Goal: Communication & Community: Connect with others

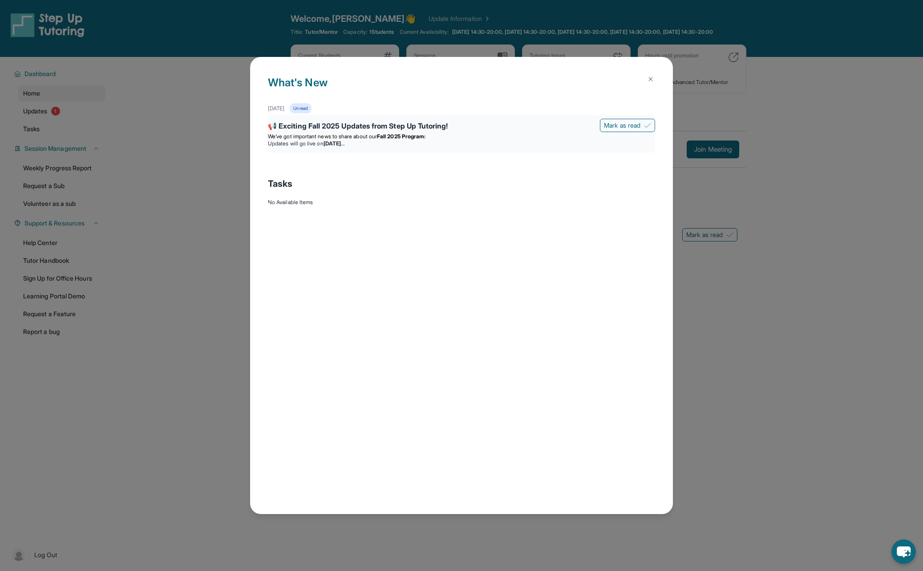
click at [344, 141] on strong "[DATE]" at bounding box center [333, 143] width 21 height 7
click at [420, 120] on div "📢 Exciting Fall 2025 Updates from Step Up Tutoring! [PERSON_NAME] as read We’ve…" at bounding box center [461, 133] width 387 height 37
click at [340, 136] on span "We’ve got important news to share about our" at bounding box center [322, 136] width 109 height 7
click at [302, 109] on div "[DATE] Unread" at bounding box center [461, 108] width 387 height 10
click at [371, 133] on span "We’ve got important news to share about our" at bounding box center [322, 136] width 109 height 7
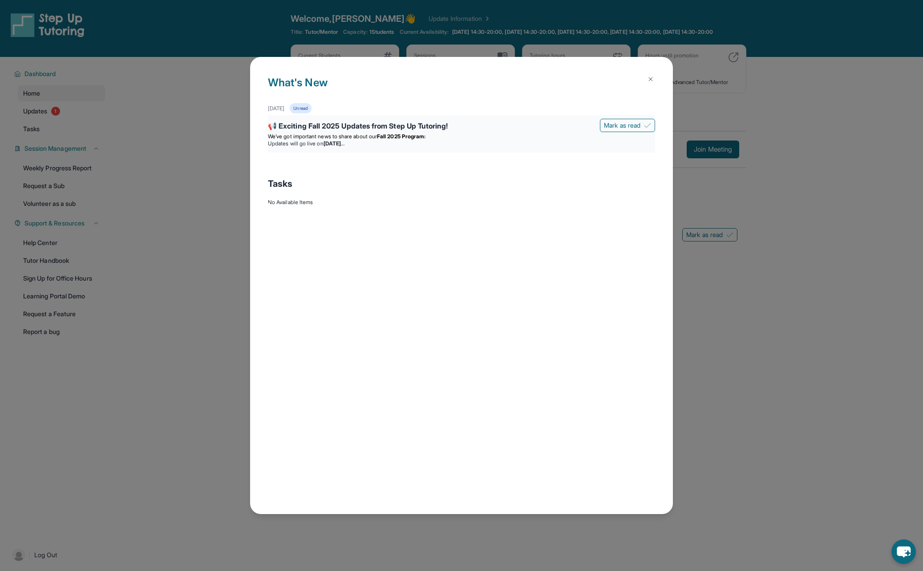
click at [384, 130] on div "📢 Exciting Fall 2025 Updates from Step Up Tutoring!" at bounding box center [461, 127] width 387 height 12
click at [293, 152] on div "📢 Exciting Fall 2025 Updates from Step Up Tutoring! [PERSON_NAME] as read We’ve…" at bounding box center [461, 133] width 387 height 37
click at [327, 137] on span "We’ve got important news to share about our" at bounding box center [322, 136] width 109 height 7
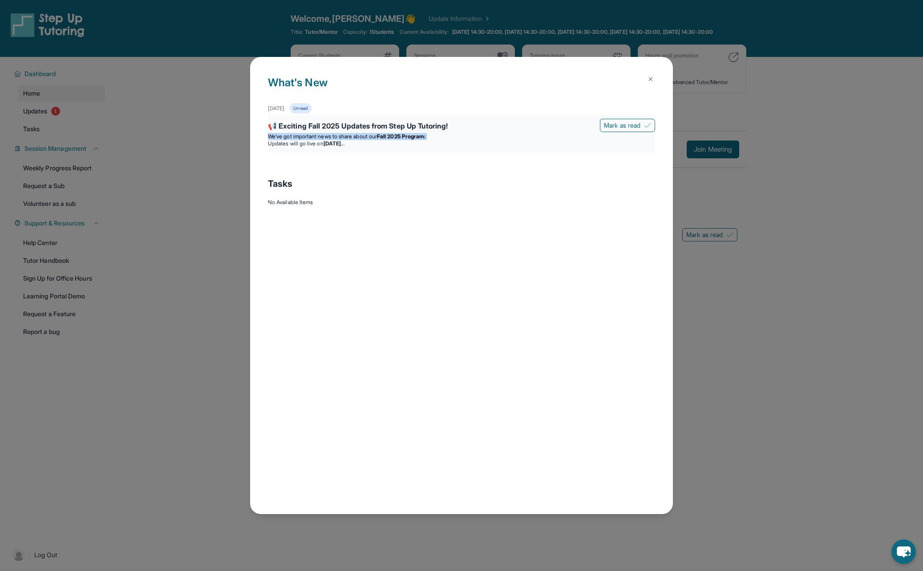
click at [327, 137] on span "We’ve got important news to share about our" at bounding box center [322, 136] width 109 height 7
drag, startPoint x: 327, startPoint y: 137, endPoint x: 229, endPoint y: 182, distance: 108.3
click at [229, 182] on div "What's New [DATE] Unread 📢 Exciting Fall 2025 Updates from Step Up Tutoring! [P…" at bounding box center [461, 285] width 923 height 571
click at [648, 79] on img at bounding box center [650, 79] width 7 height 7
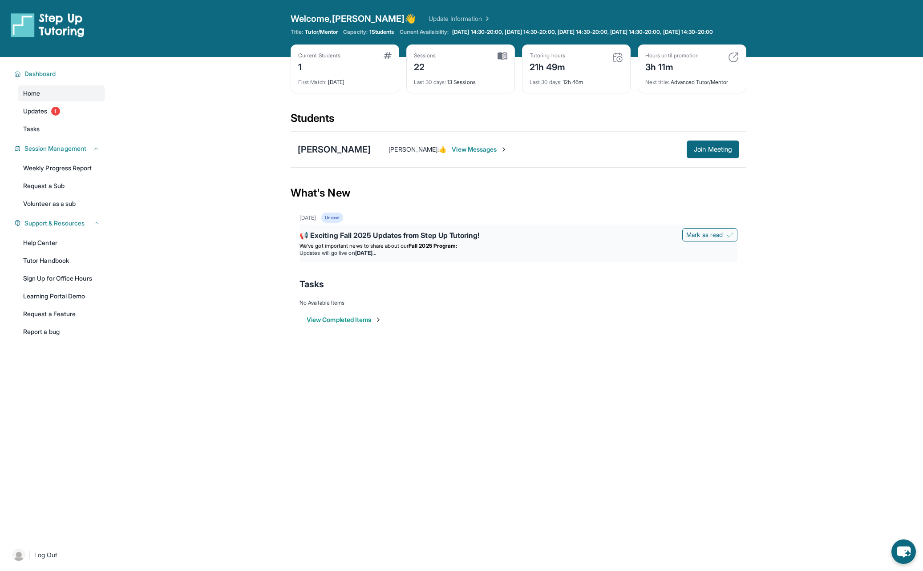
click at [347, 235] on div "📢 Exciting Fall 2025 Updates from Step Up Tutoring! [PERSON_NAME] as read We’ve…" at bounding box center [518, 243] width 438 height 37
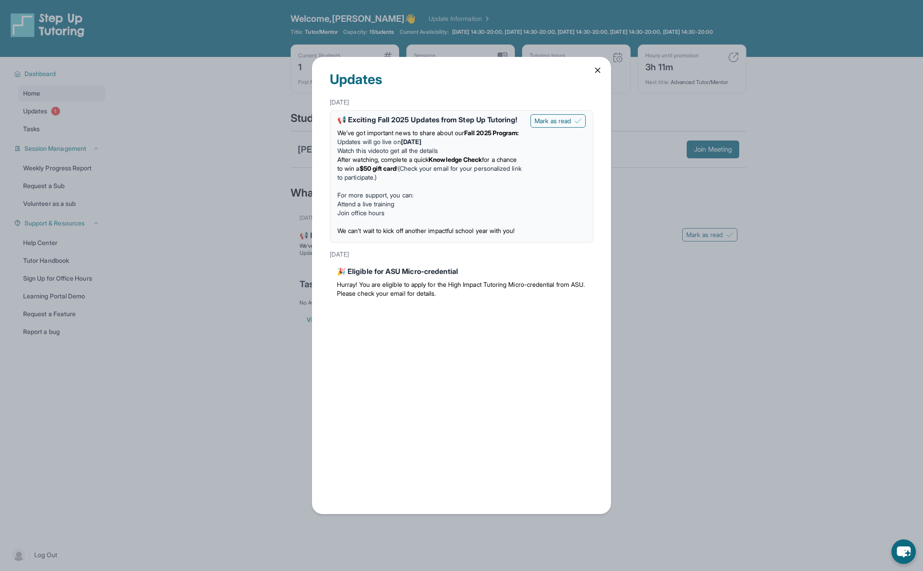
click at [380, 297] on span "Hurray! You are eligible to apply for the High Impact Tutoring Micro-credential…" at bounding box center [461, 289] width 248 height 16
click at [574, 124] on button "Mark as read" at bounding box center [557, 120] width 55 height 13
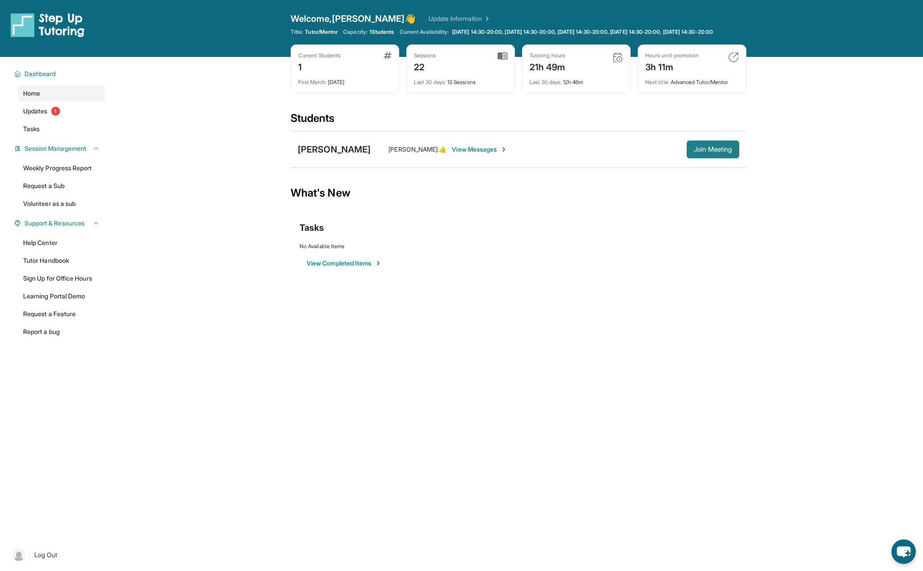
click at [698, 152] on span "Join Meeting" at bounding box center [713, 149] width 38 height 5
click at [473, 154] on span "View Messages" at bounding box center [480, 149] width 56 height 9
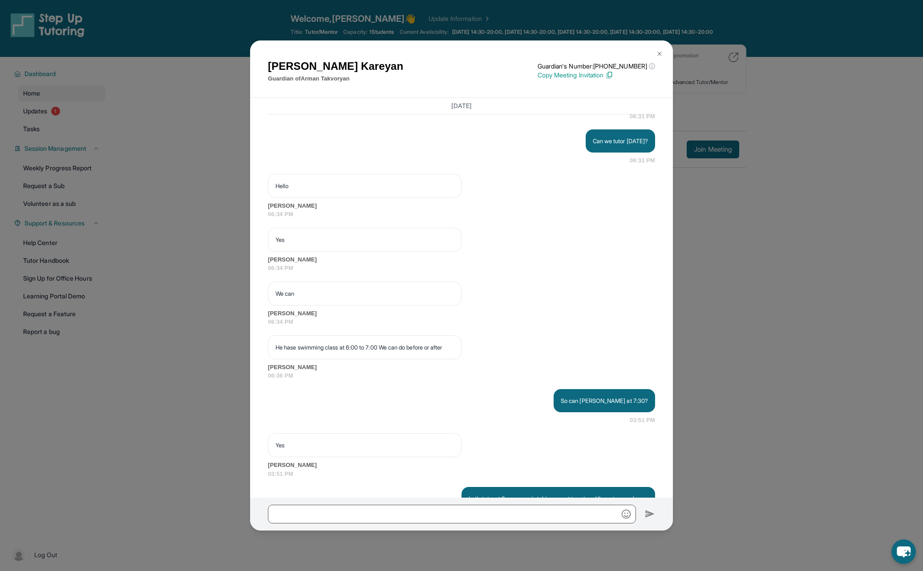
scroll to position [8110, 0]
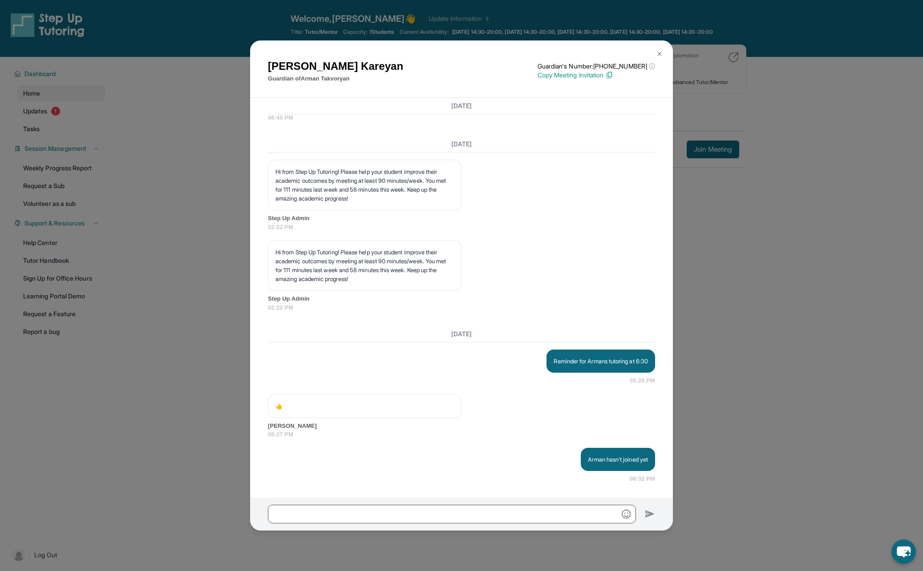
click at [763, 234] on div "[PERSON_NAME] Guardian of [PERSON_NAME] Guardian's Number: [PHONE_NUMBER] ⓘ Thi…" at bounding box center [461, 285] width 923 height 571
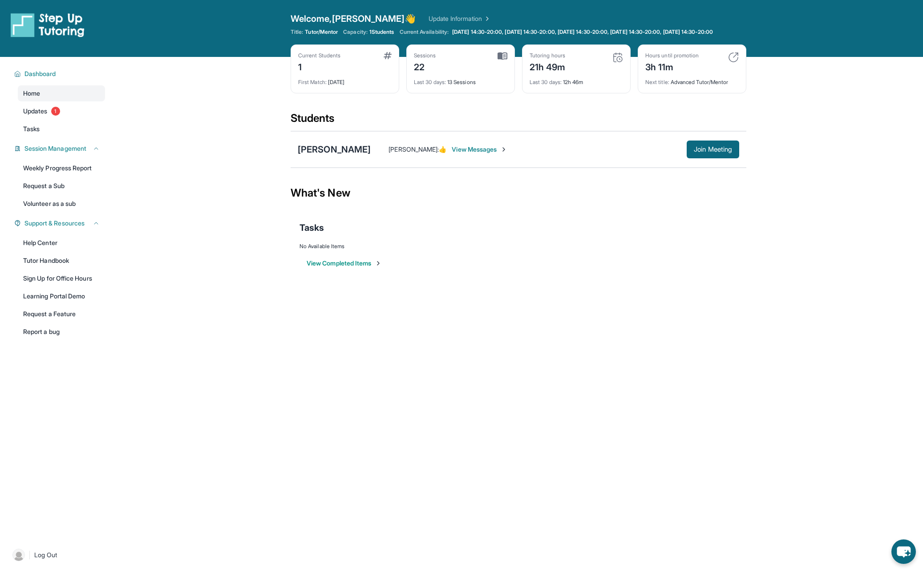
click at [479, 154] on span "View Messages" at bounding box center [480, 149] width 56 height 9
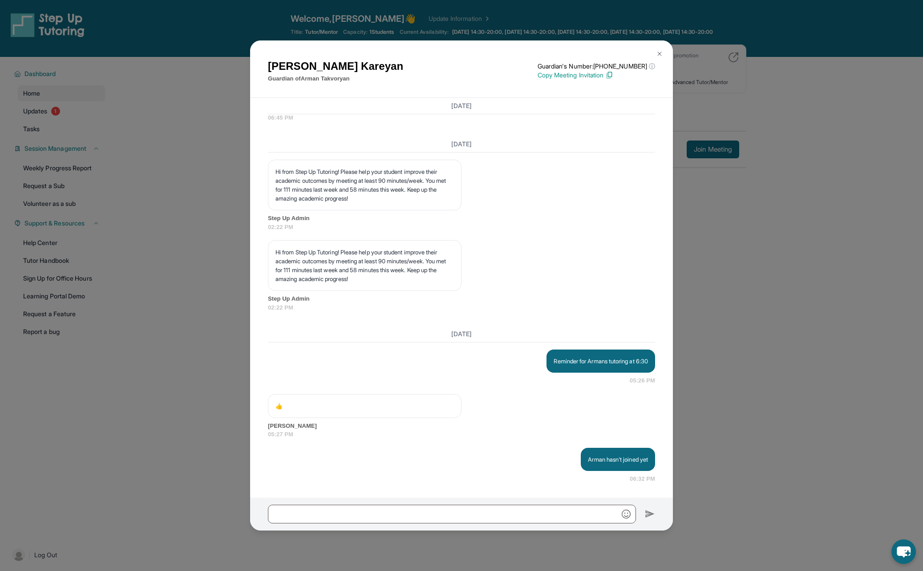
click at [780, 223] on div "[PERSON_NAME] Guardian of [PERSON_NAME] Guardian's Number: [PHONE_NUMBER] ⓘ Thi…" at bounding box center [461, 285] width 923 height 571
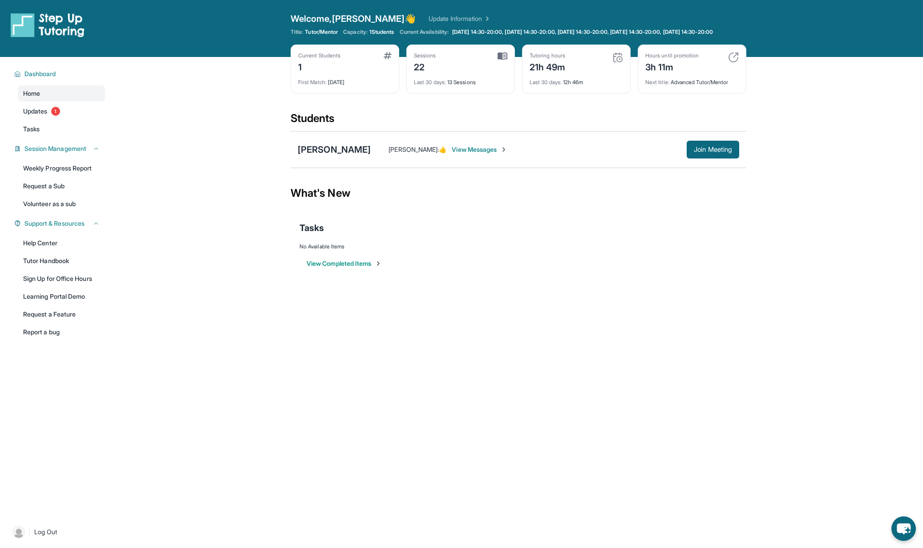
click at [507, 158] on div "[PERSON_NAME] : 👍 View Messages Join Meeting" at bounding box center [555, 150] width 368 height 18
click at [495, 154] on span "View Messages" at bounding box center [480, 149] width 56 height 9
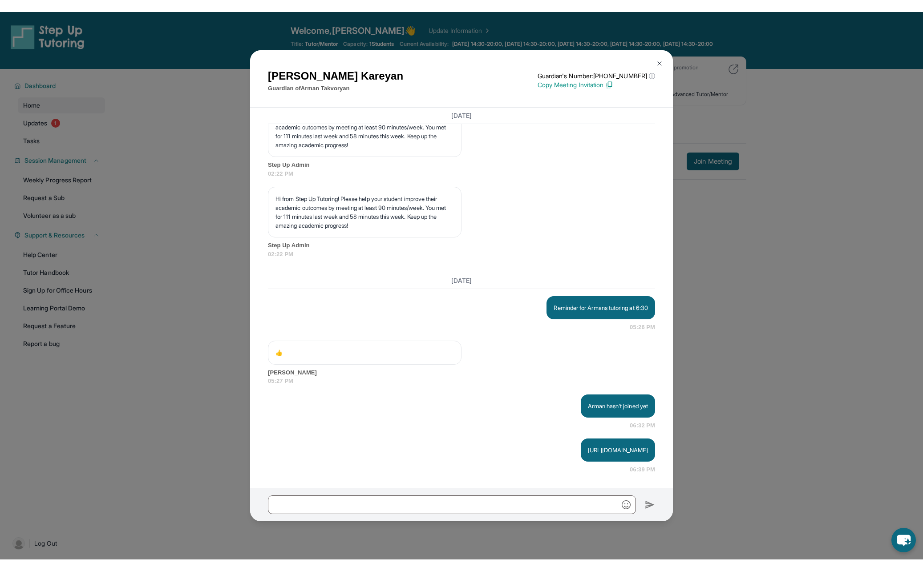
scroll to position [8182, 0]
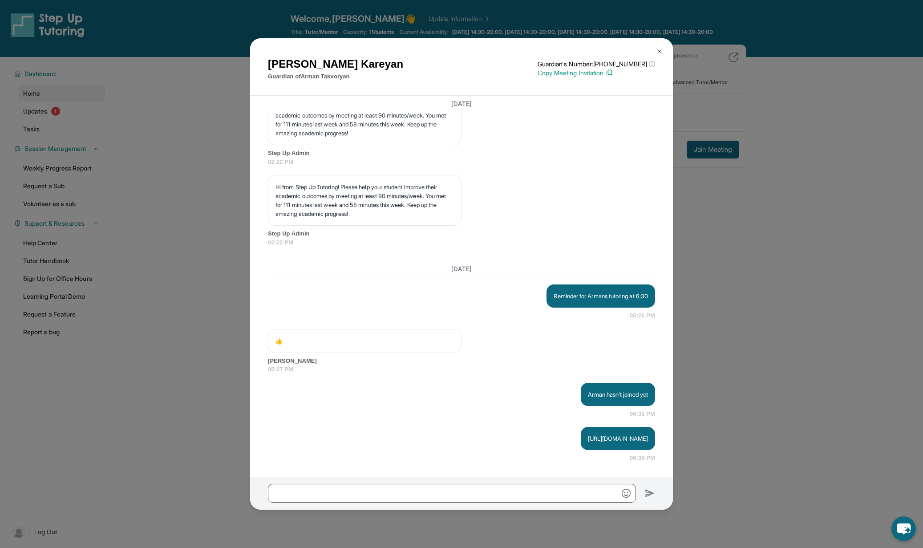
click at [626, 493] on img "button" at bounding box center [626, 493] width 9 height 9
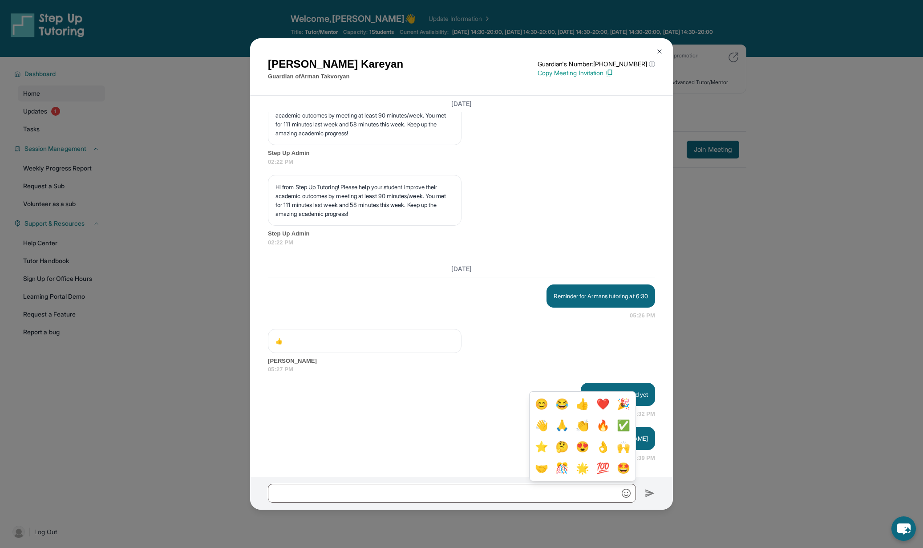
click at [434, 391] on div "[PERSON_NAME] hasn't joined yet 06:32 PM" at bounding box center [461, 401] width 387 height 36
click at [626, 496] on img "button" at bounding box center [626, 493] width 9 height 9
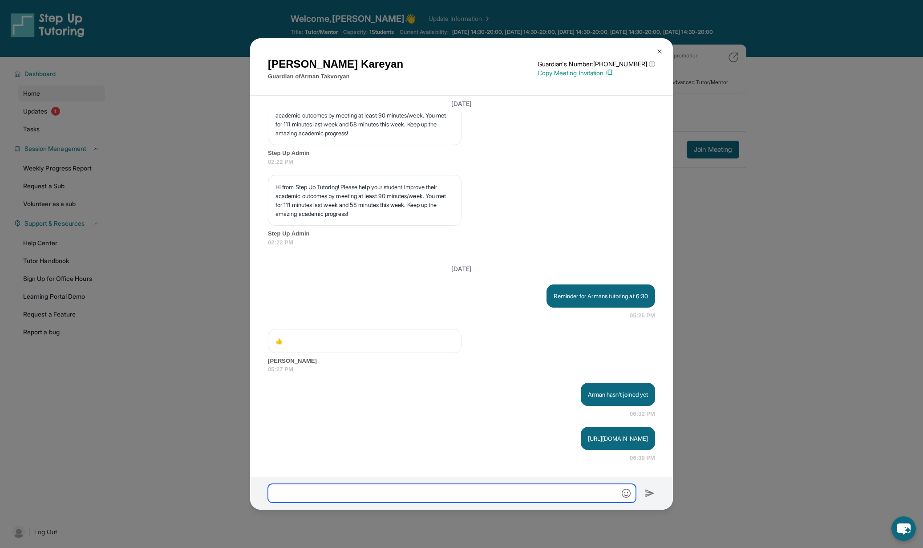
click at [572, 488] on input "text" at bounding box center [452, 493] width 368 height 19
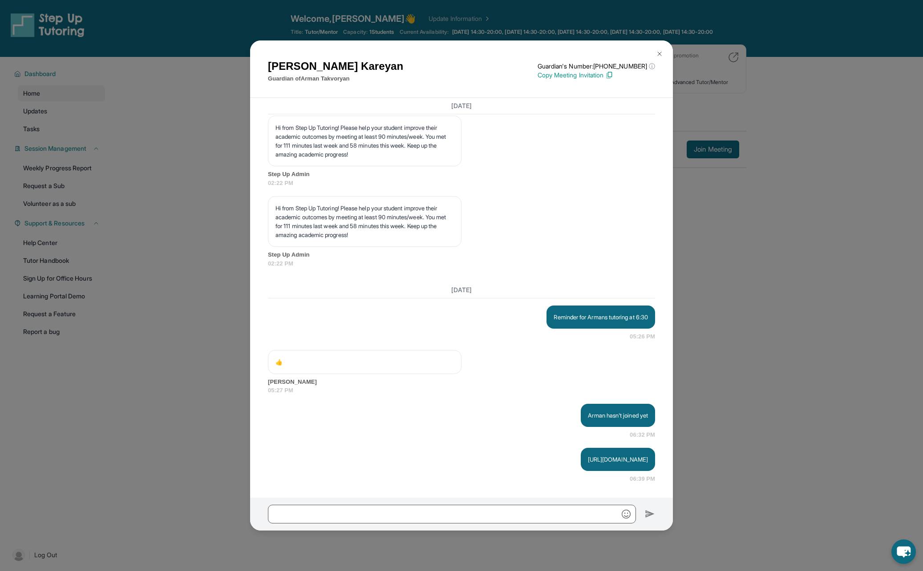
scroll to position [8163, 0]
